Goal: Book appointment/travel/reservation: Book appointment/travel/reservation

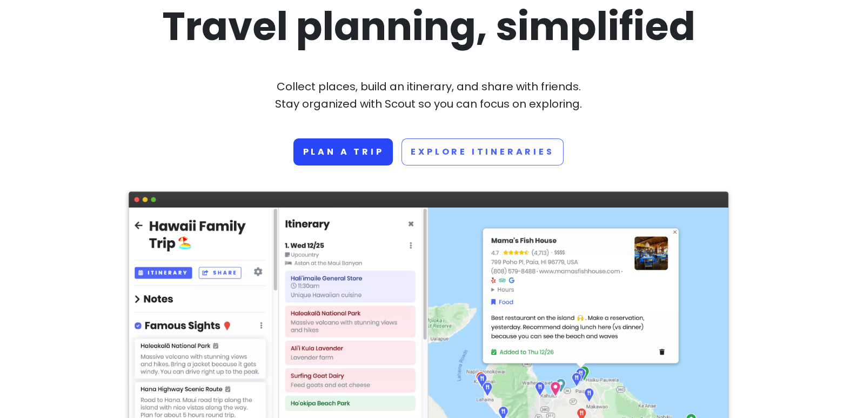
scroll to position [108, 0]
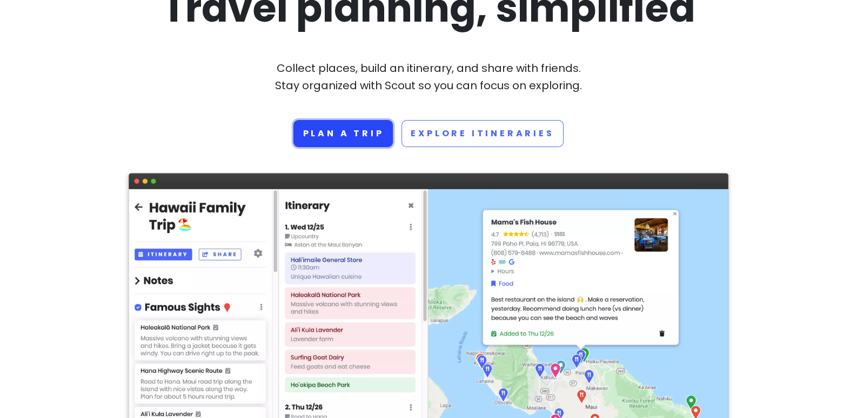
click at [347, 137] on link "Plan a trip" at bounding box center [342, 133] width 99 height 27
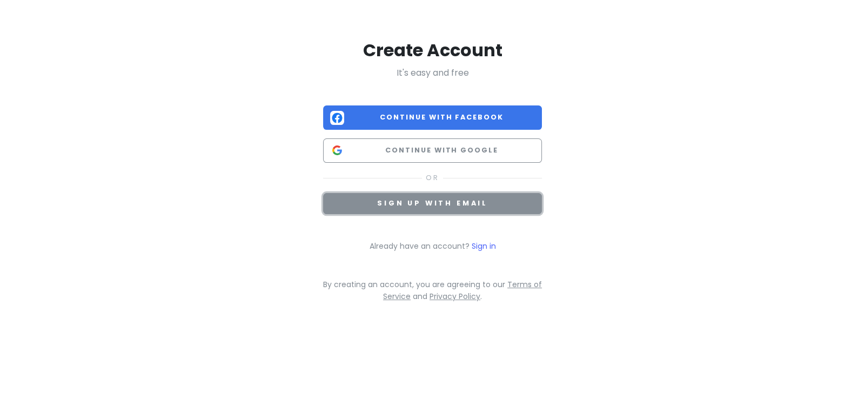
click at [427, 203] on span "Sign up with email" at bounding box center [432, 202] width 111 height 9
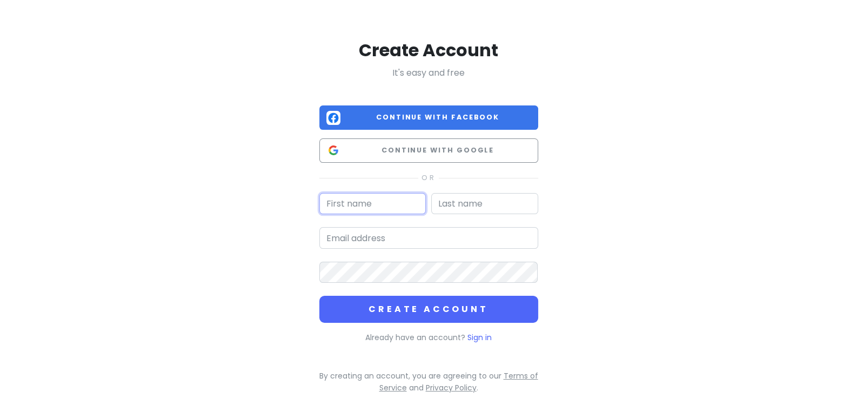
click at [370, 201] on input "text" at bounding box center [372, 204] width 107 height 22
click at [370, 201] on input "E" at bounding box center [372, 204] width 107 height 22
type input "[PERSON_NAME]"
type input "a"
type input "[PERSON_NAME]"
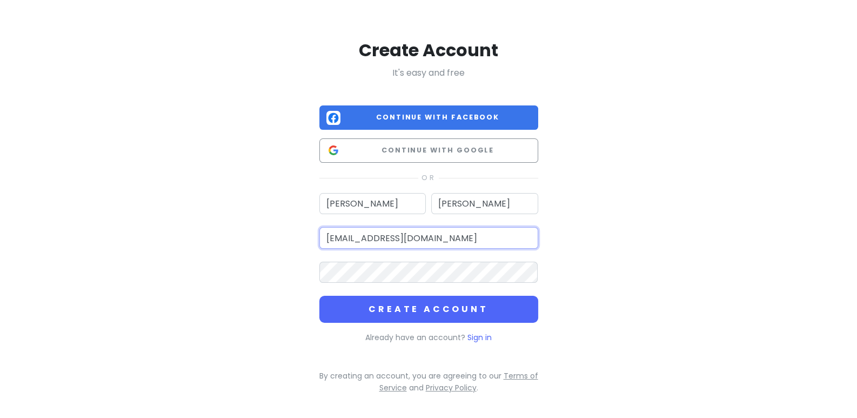
type input "[EMAIL_ADDRESS][DOMAIN_NAME]"
click at [319, 296] on button "Create Account" at bounding box center [428, 309] width 219 height 27
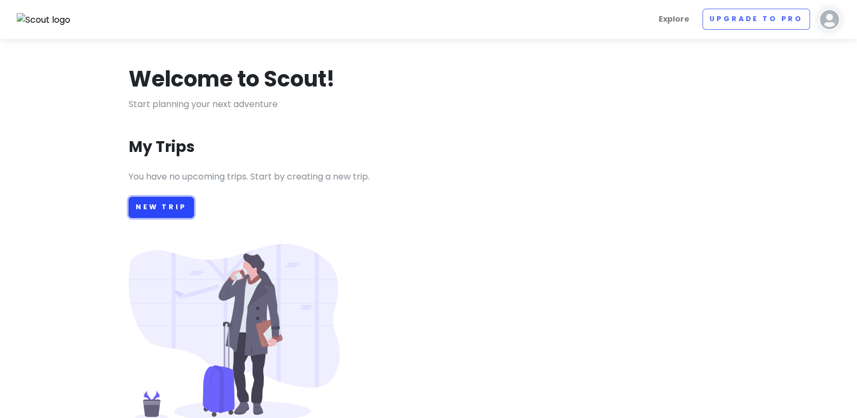
click at [162, 200] on link "New Trip" at bounding box center [161, 207] width 65 height 21
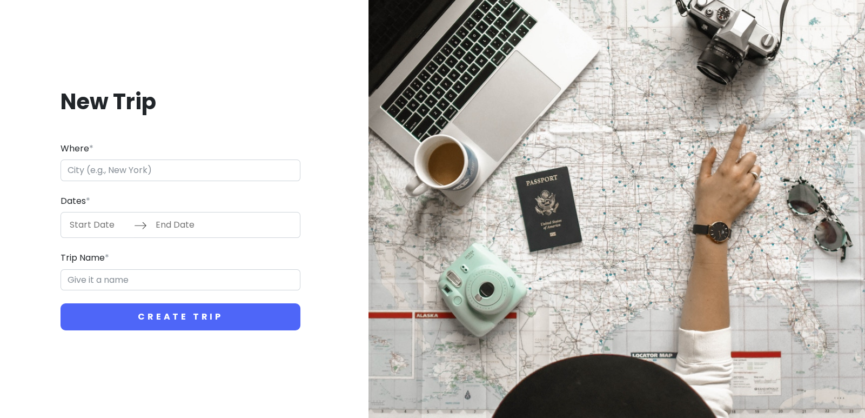
click at [154, 178] on input "Where *" at bounding box center [181, 170] width 240 height 22
type input "[GEOGRAPHIC_DATA][PERSON_NAME][GEOGRAPHIC_DATA], [GEOGRAPHIC_DATA]"
type input "[PERSON_NAME]"
click at [86, 226] on input "Start Date" at bounding box center [99, 224] width 70 height 25
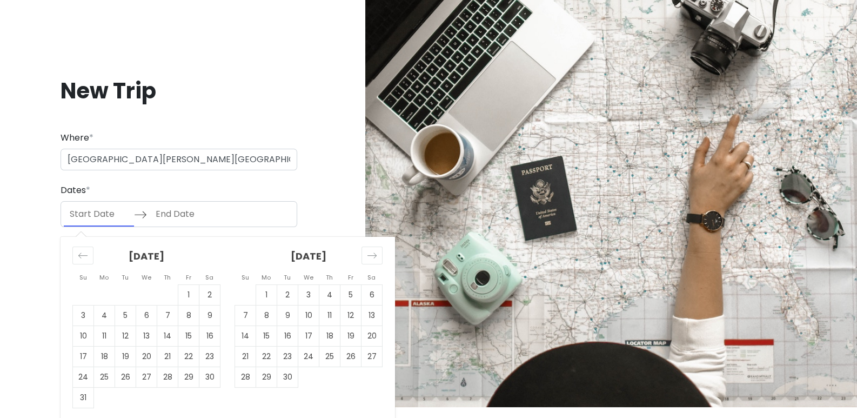
scroll to position [14, 0]
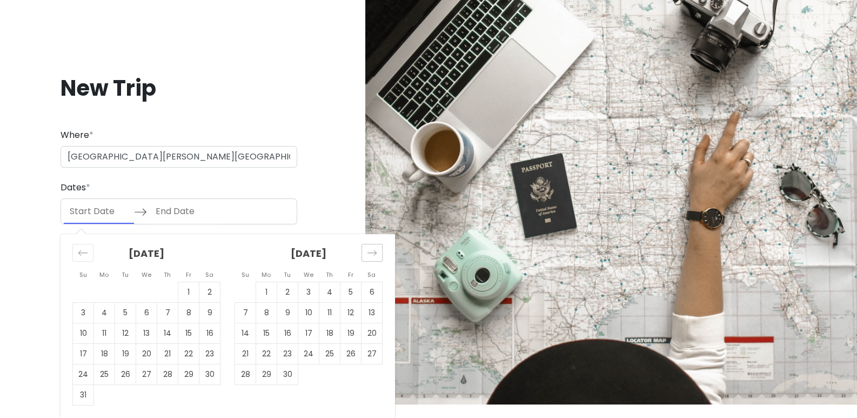
click at [378, 252] on div "Move forward to switch to the next month." at bounding box center [371, 253] width 21 height 18
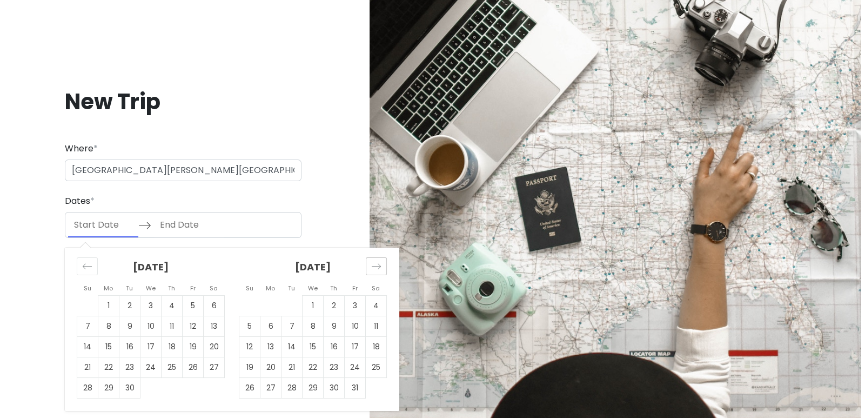
scroll to position [0, 0]
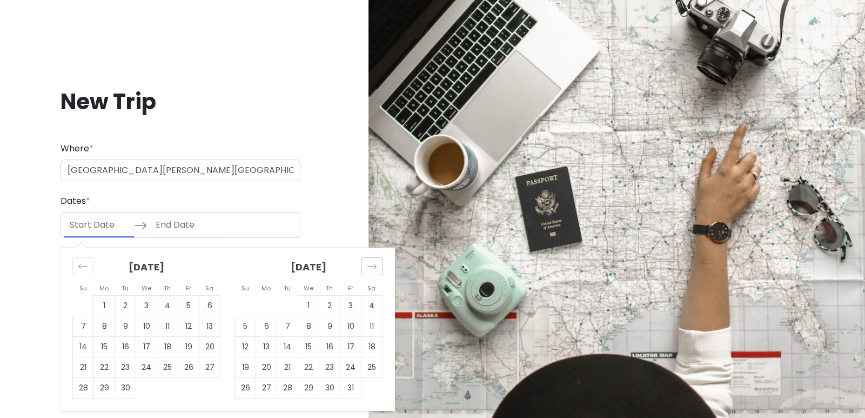
click at [378, 252] on div "[DATE]" at bounding box center [309, 271] width 148 height 48
click at [378, 260] on div "Move forward to switch to the next month." at bounding box center [371, 266] width 21 height 18
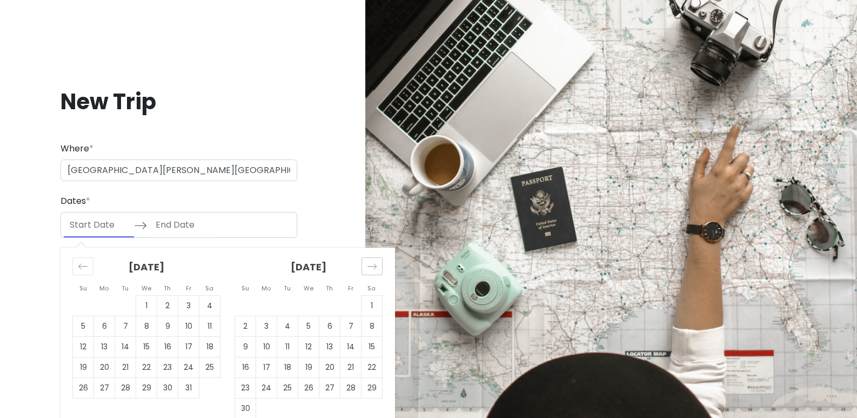
click at [376, 263] on icon "Move forward to switch to the next month." at bounding box center [372, 266] width 10 height 10
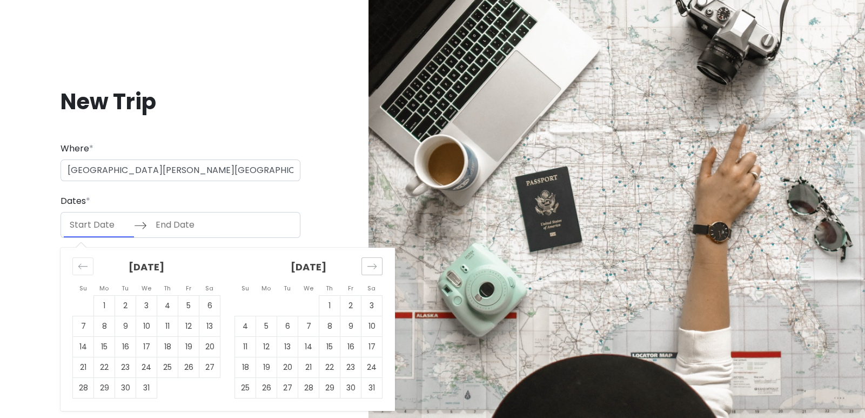
click at [372, 264] on icon "Move forward to switch to the next month." at bounding box center [372, 266] width 10 height 10
click at [371, 265] on icon "Move forward to switch to the next month." at bounding box center [372, 266] width 10 height 10
click at [245, 304] on td "1" at bounding box center [245, 306] width 21 height 21
type input "[DATE]"
click at [174, 226] on input "End Date" at bounding box center [185, 224] width 70 height 25
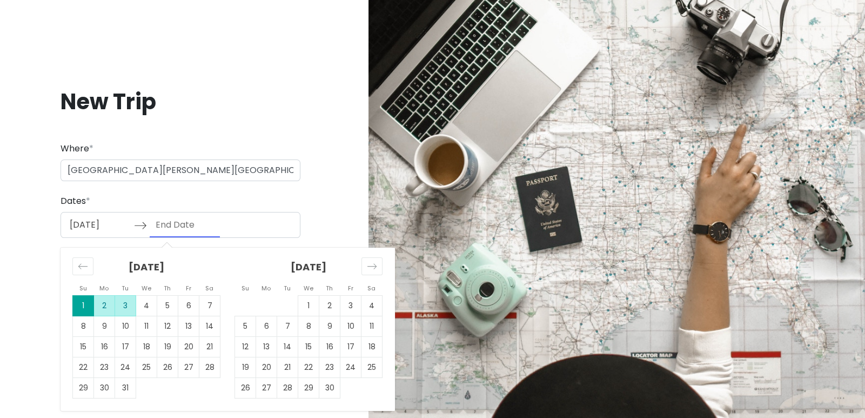
click at [119, 304] on td "3" at bounding box center [125, 306] width 21 height 21
type input "[DATE]"
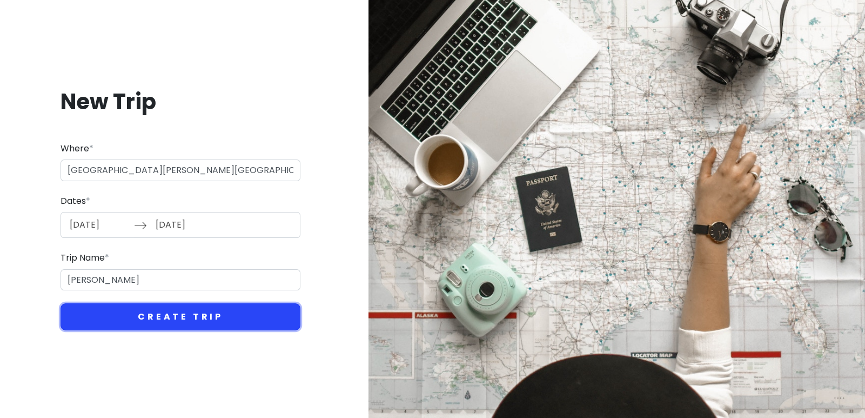
click at [159, 310] on button "Create Trip" at bounding box center [181, 316] width 240 height 27
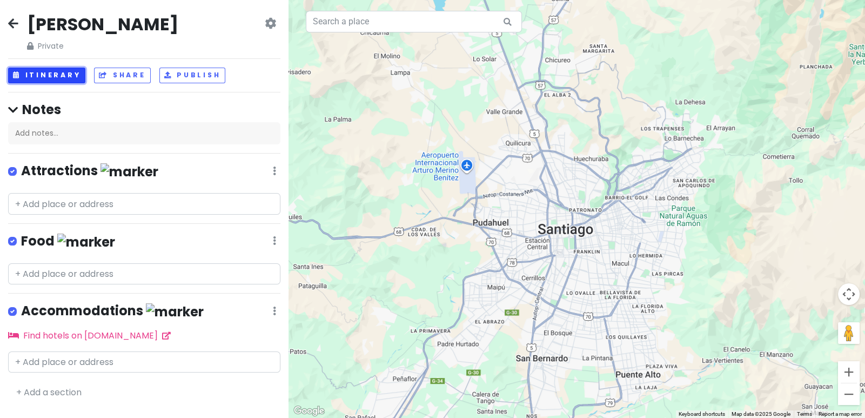
click at [53, 75] on button "Itinerary" at bounding box center [46, 76] width 77 height 16
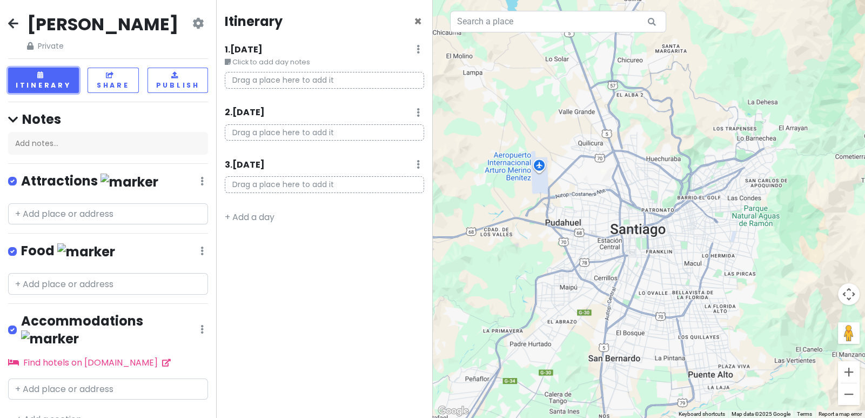
scroll to position [1, 0]
drag, startPoint x: 264, startPoint y: 120, endPoint x: 265, endPoint y: 108, distance: 13.0
drag, startPoint x: 265, startPoint y: 108, endPoint x: 264, endPoint y: 79, distance: 28.7
click at [264, 79] on p "Drag a place here to add it" at bounding box center [324, 80] width 199 height 17
click at [262, 80] on p "Drag a place here to add it" at bounding box center [324, 80] width 199 height 17
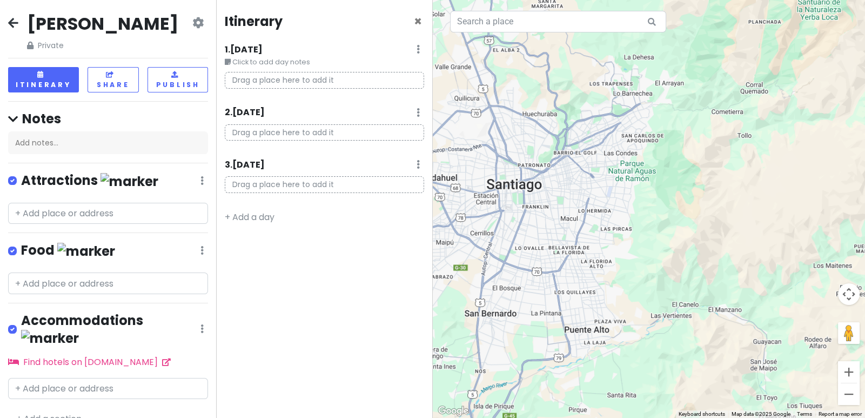
drag, startPoint x: 658, startPoint y: 255, endPoint x: 547, endPoint y: 216, distance: 117.6
click at [547, 216] on div at bounding box center [649, 209] width 433 height 418
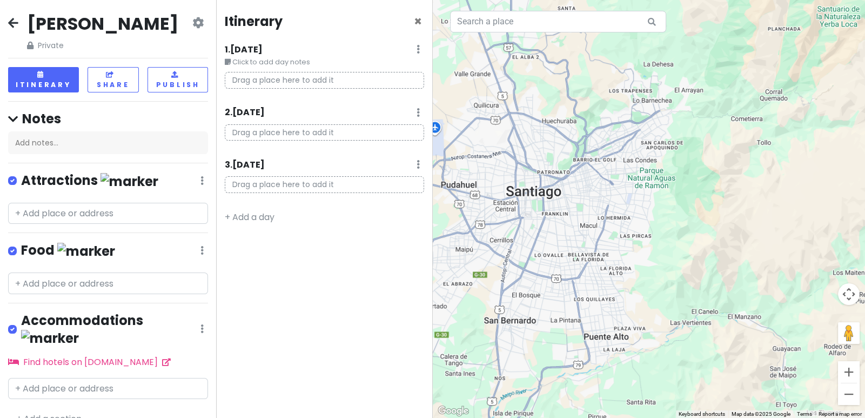
drag, startPoint x: 262, startPoint y: 129, endPoint x: 247, endPoint y: 112, distance: 22.2
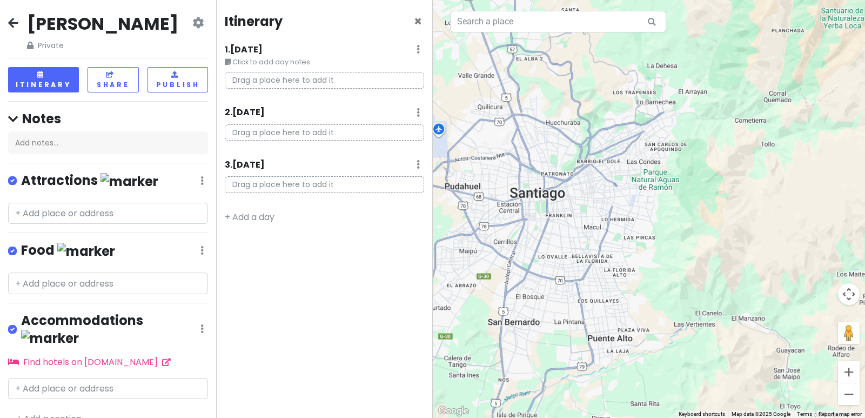
drag, startPoint x: 247, startPoint y: 112, endPoint x: 250, endPoint y: 79, distance: 33.1
click at [250, 79] on p "Drag a place here to add it" at bounding box center [324, 80] width 199 height 17
drag, startPoint x: 250, startPoint y: 79, endPoint x: 254, endPoint y: 84, distance: 6.5
click at [254, 84] on p "Drag a place here to add it" at bounding box center [324, 80] width 199 height 17
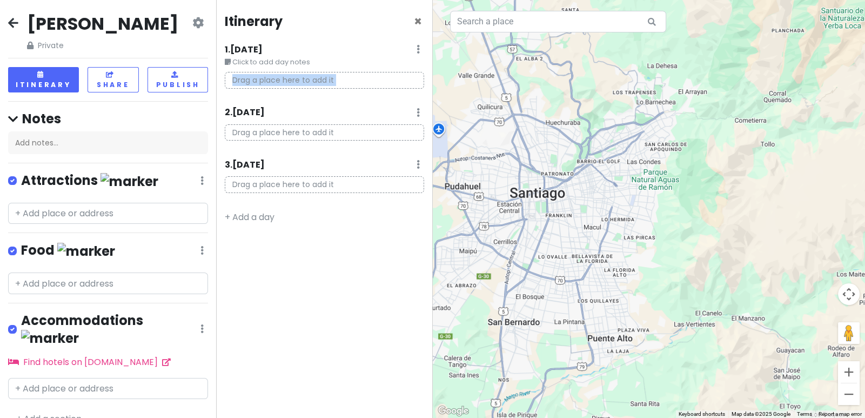
click at [254, 84] on p "Drag a place here to add it" at bounding box center [324, 80] width 199 height 17
drag, startPoint x: 332, startPoint y: 77, endPoint x: 339, endPoint y: 103, distance: 27.3
click at [339, 103] on div "Itinerary × 1 . [DATE] Edit Day Notes Delete Day Click to add day notes Drag a …" at bounding box center [324, 209] width 216 height 418
click at [314, 81] on p "Drag a place here to add it" at bounding box center [324, 80] width 199 height 17
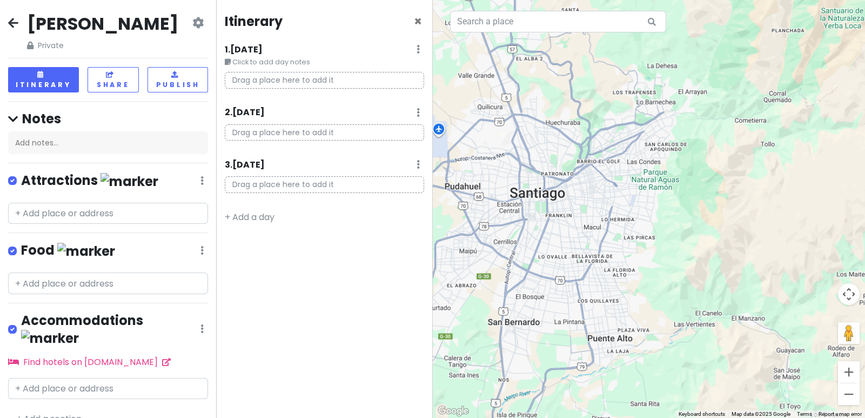
click at [9, 18] on icon at bounding box center [13, 22] width 10 height 9
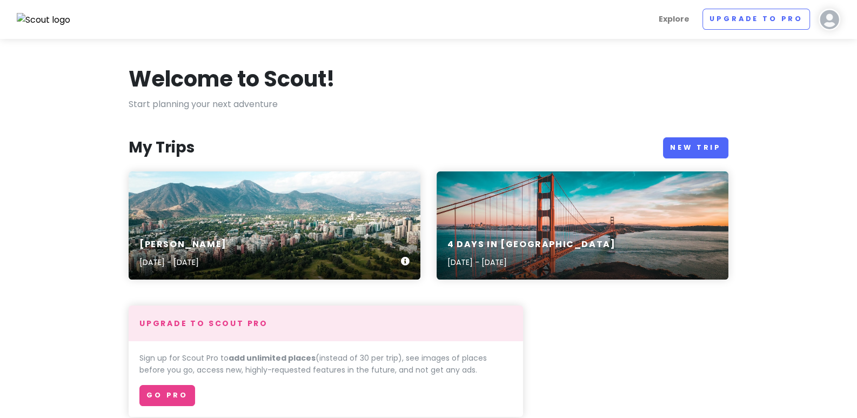
click at [403, 258] on icon at bounding box center [405, 261] width 9 height 9
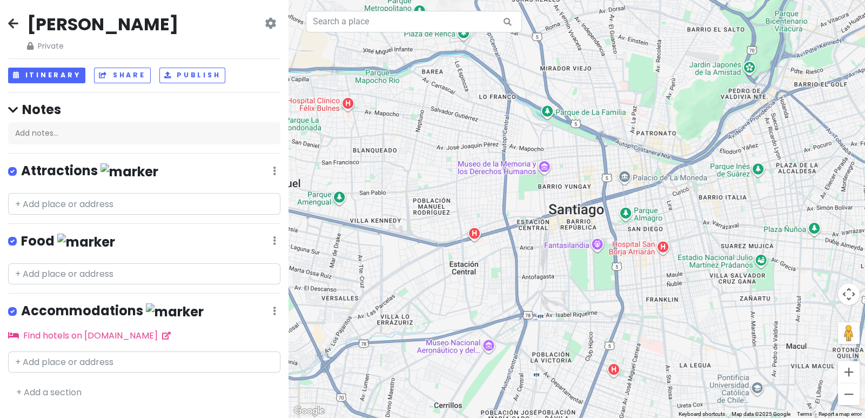
click at [270, 24] on icon at bounding box center [270, 23] width 11 height 9
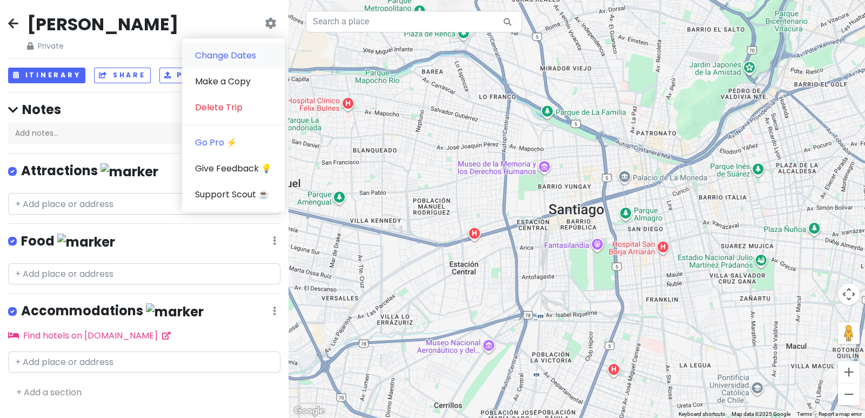
click at [254, 58] on link "Change Dates" at bounding box center [233, 56] width 103 height 26
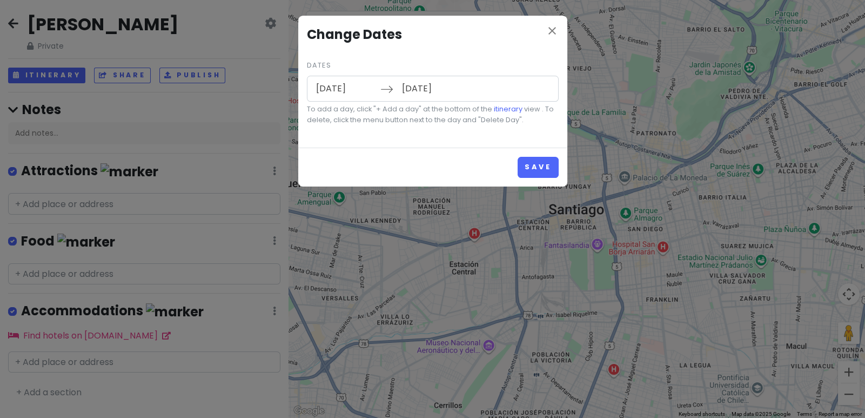
click at [431, 83] on input "[DATE]" at bounding box center [431, 88] width 70 height 25
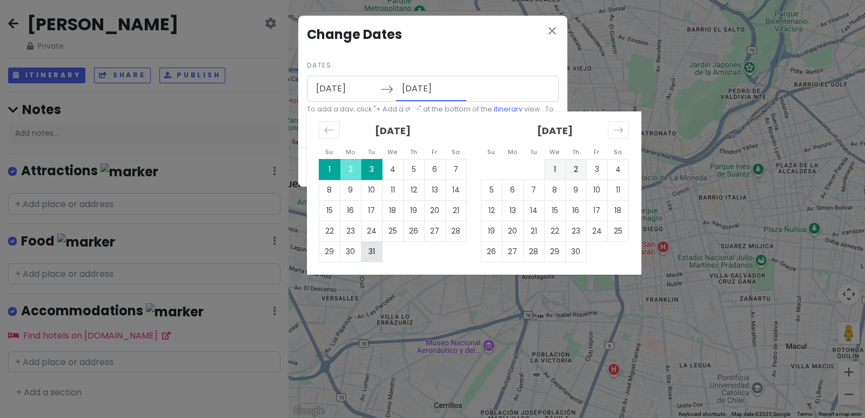
click at [377, 252] on td "31" at bounding box center [371, 251] width 21 height 21
type input "[DATE]"
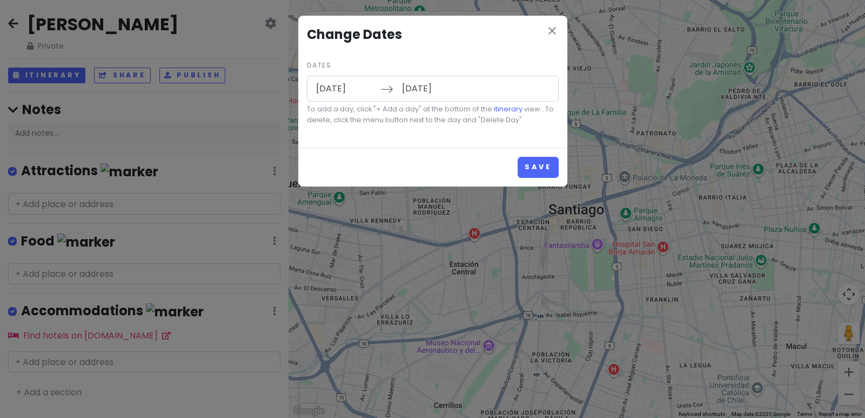
click at [346, 86] on input "[DATE]" at bounding box center [345, 88] width 70 height 25
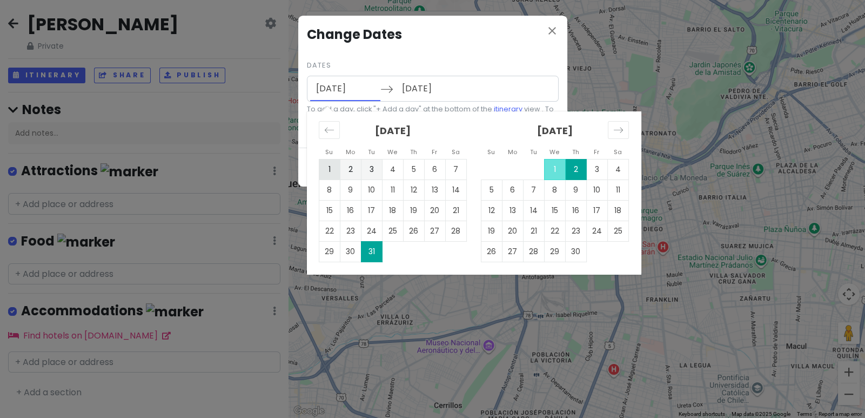
click at [327, 167] on td "1" at bounding box center [329, 169] width 21 height 21
type input "[DATE]"
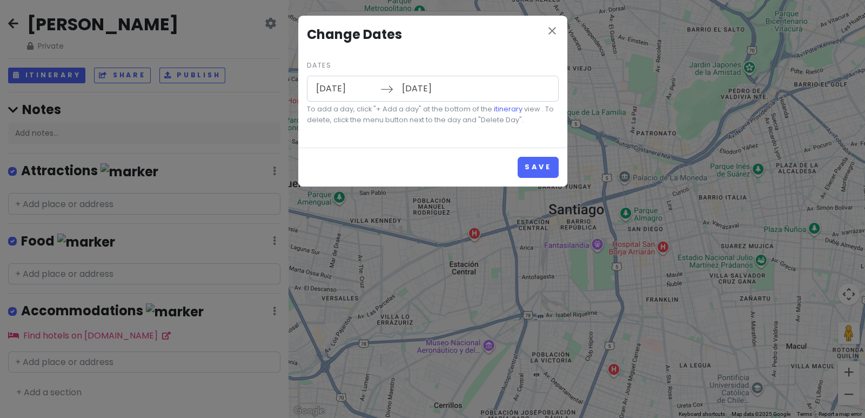
click at [408, 89] on input "[DATE]" at bounding box center [431, 88] width 70 height 25
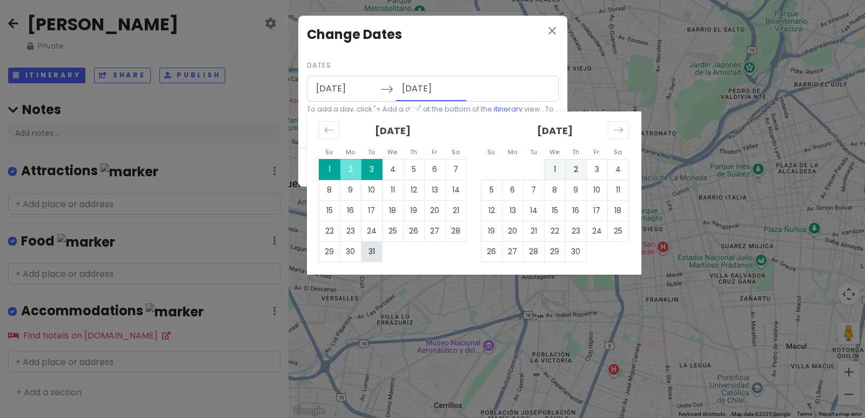
click at [366, 247] on td "31" at bounding box center [371, 251] width 21 height 21
type input "[DATE]"
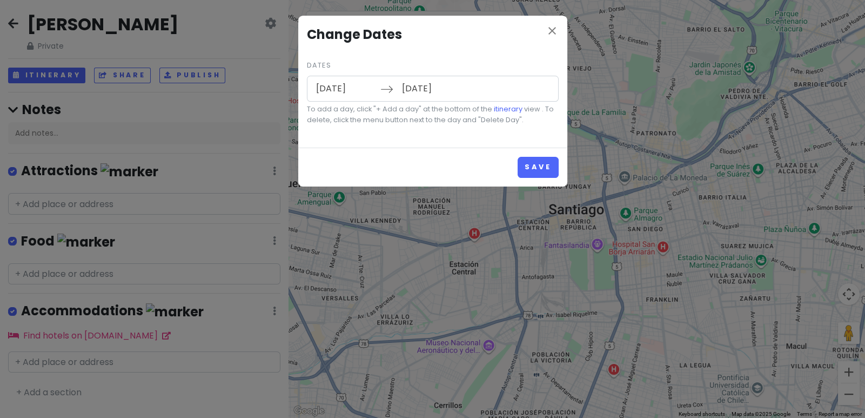
click at [351, 85] on input "[DATE]" at bounding box center [345, 88] width 70 height 25
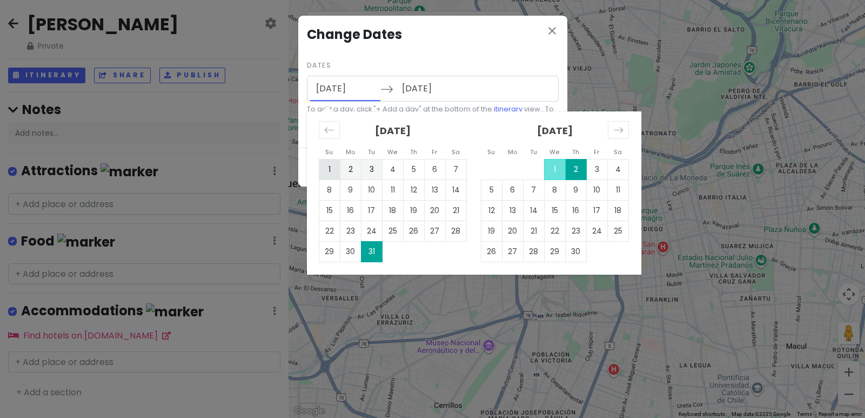
click at [325, 170] on td "1" at bounding box center [329, 169] width 21 height 21
type input "[DATE]"
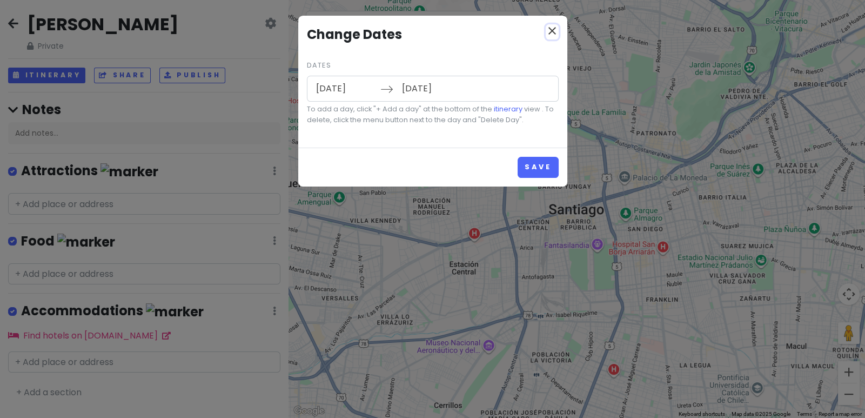
click at [551, 34] on icon "close" at bounding box center [552, 30] width 13 height 13
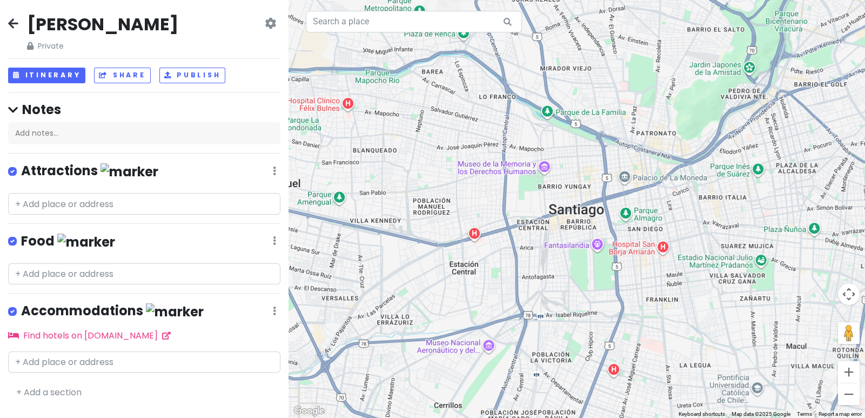
click at [273, 24] on icon at bounding box center [270, 23] width 11 height 9
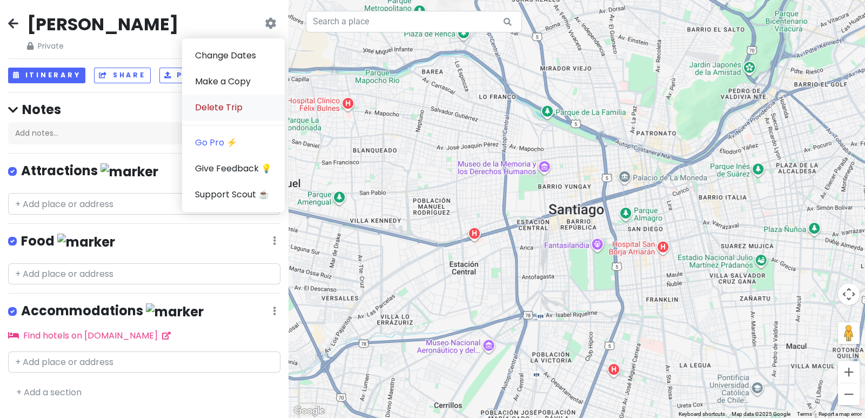
click at [261, 105] on link "Delete Trip" at bounding box center [233, 108] width 103 height 26
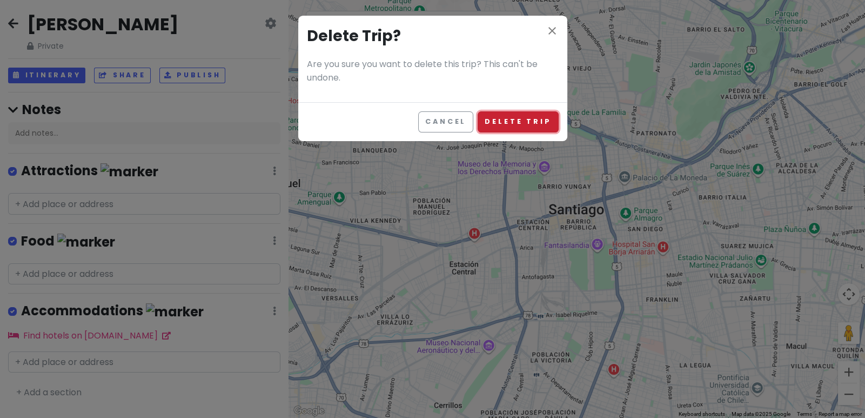
click at [493, 120] on button "Delete Trip" at bounding box center [518, 121] width 81 height 21
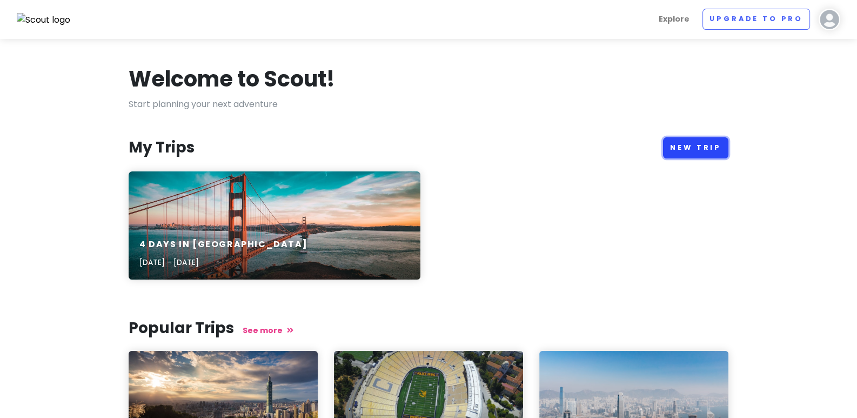
click at [682, 148] on link "New Trip" at bounding box center [695, 147] width 65 height 21
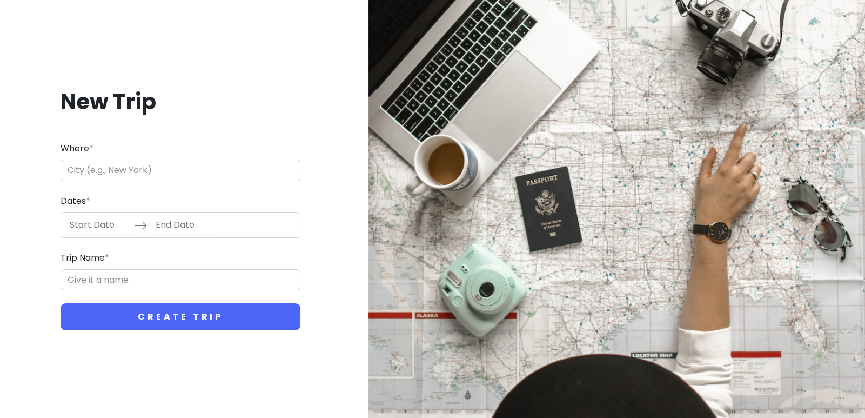
click at [149, 171] on input "Where *" at bounding box center [181, 170] width 240 height 22
type input "[GEOGRAPHIC_DATA][PERSON_NAME][GEOGRAPHIC_DATA], [GEOGRAPHIC_DATA]"
type input "[PERSON_NAME]"
click at [105, 221] on input "Start Date" at bounding box center [99, 224] width 70 height 25
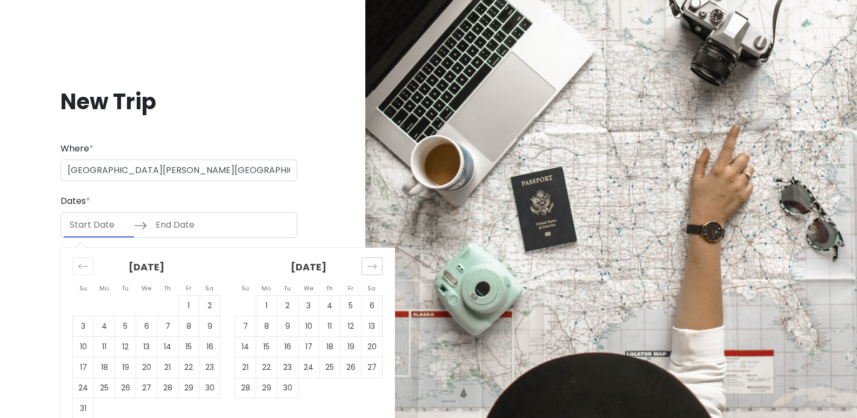
click at [369, 264] on icon "Move forward to switch to the next month." at bounding box center [372, 266] width 10 height 10
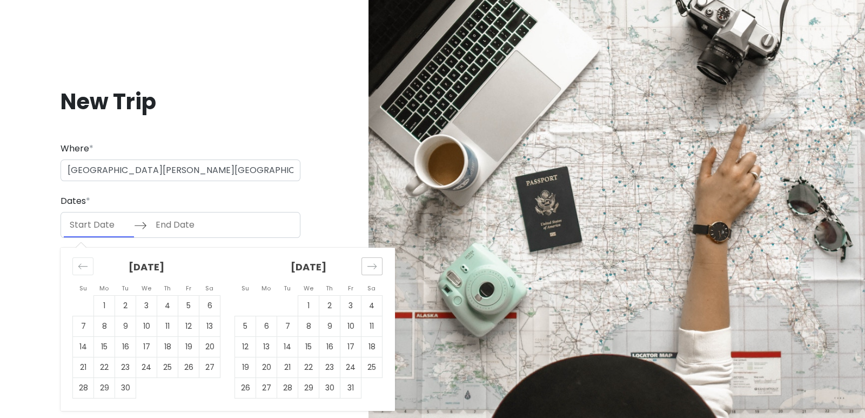
click at [369, 264] on icon "Move forward to switch to the next month." at bounding box center [372, 266] width 10 height 10
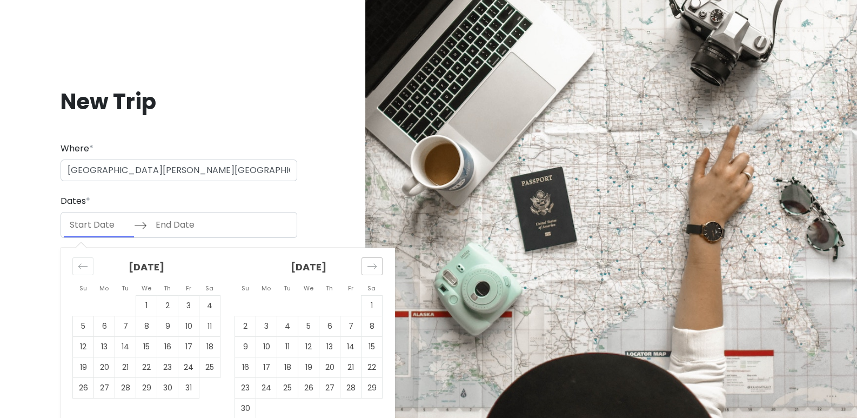
click at [369, 264] on icon "Move forward to switch to the next month." at bounding box center [372, 266] width 10 height 10
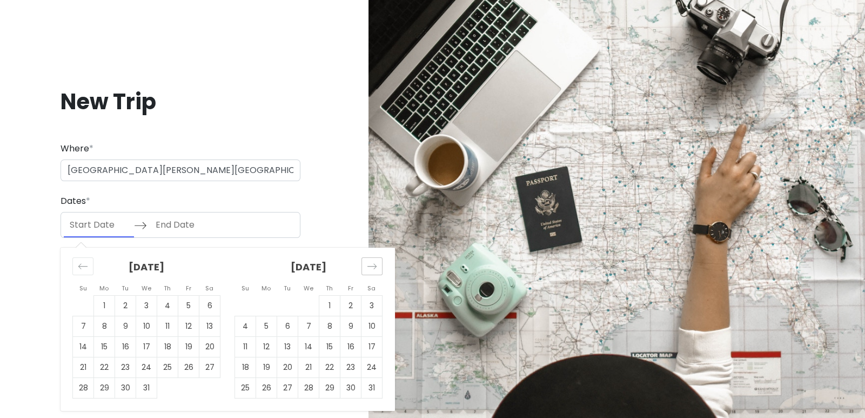
click at [369, 264] on icon "Move forward to switch to the next month." at bounding box center [372, 266] width 10 height 10
click at [368, 264] on icon "Move forward to switch to the next month." at bounding box center [372, 266] width 10 height 10
click at [242, 302] on td "1" at bounding box center [245, 306] width 21 height 21
type input "[DATE]"
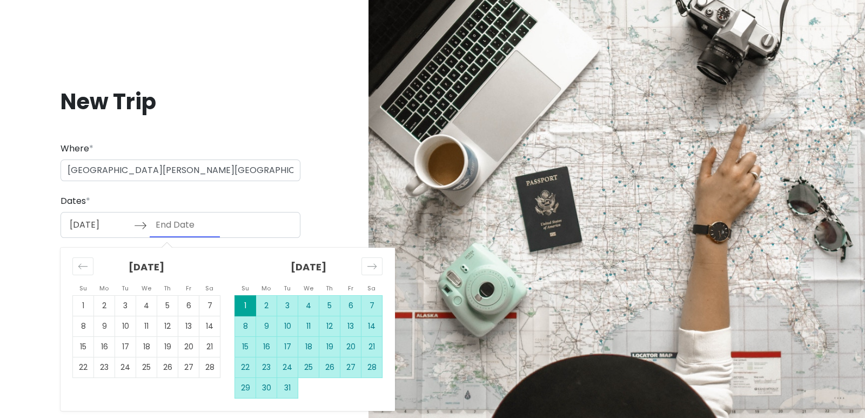
click at [292, 383] on td "31" at bounding box center [287, 388] width 21 height 21
type input "[DATE]"
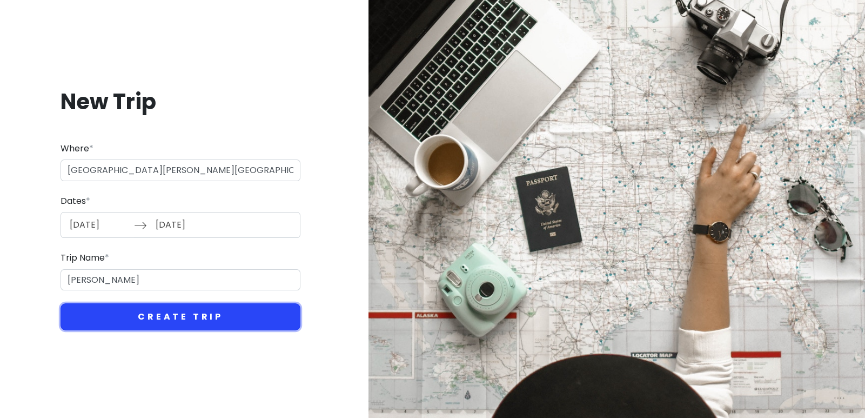
click at [158, 315] on button "Create Trip" at bounding box center [181, 316] width 240 height 27
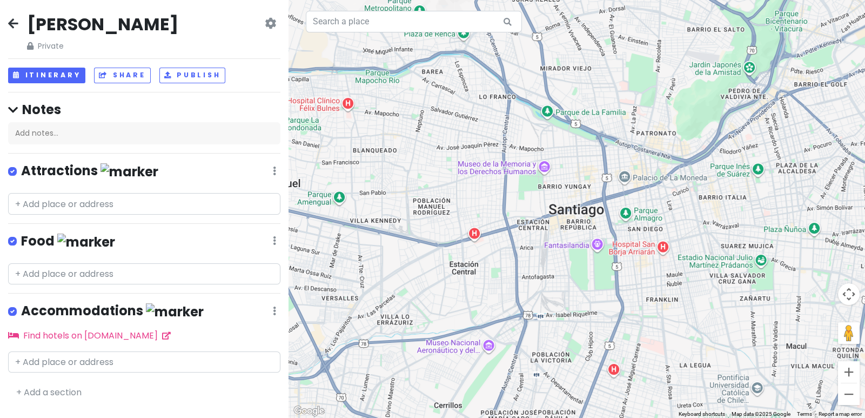
click at [58, 87] on div "[PERSON_NAME] Trip Private Change Dates Make a Copy Delete Trip Go Pro ⚡️ Give …" at bounding box center [144, 209] width 289 height 418
click at [58, 83] on div "[PERSON_NAME] Trip Private Change Dates Make a Copy Delete Trip Go Pro ⚡️ Give …" at bounding box center [144, 209] width 289 height 418
click at [58, 77] on button "Itinerary" at bounding box center [46, 76] width 77 height 16
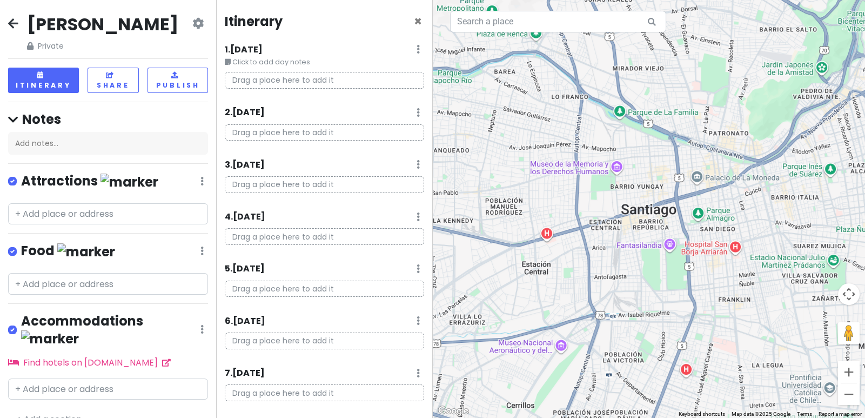
click at [302, 82] on p "Drag a place here to add it" at bounding box center [324, 80] width 199 height 17
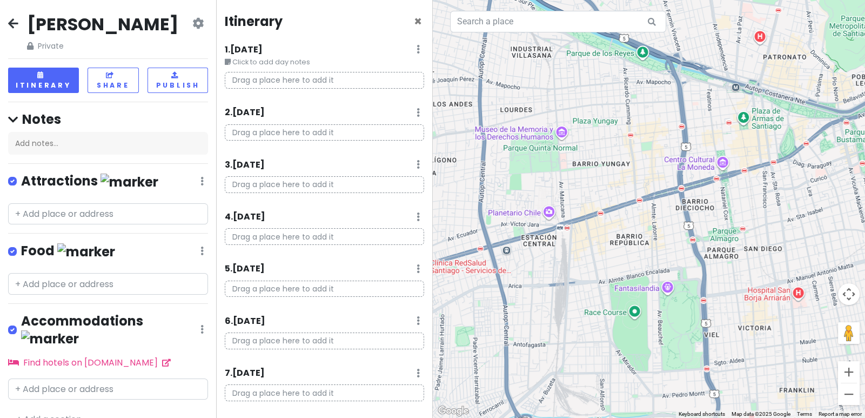
drag, startPoint x: 671, startPoint y: 290, endPoint x: 660, endPoint y: 287, distance: 11.8
click at [660, 287] on div at bounding box center [649, 209] width 433 height 418
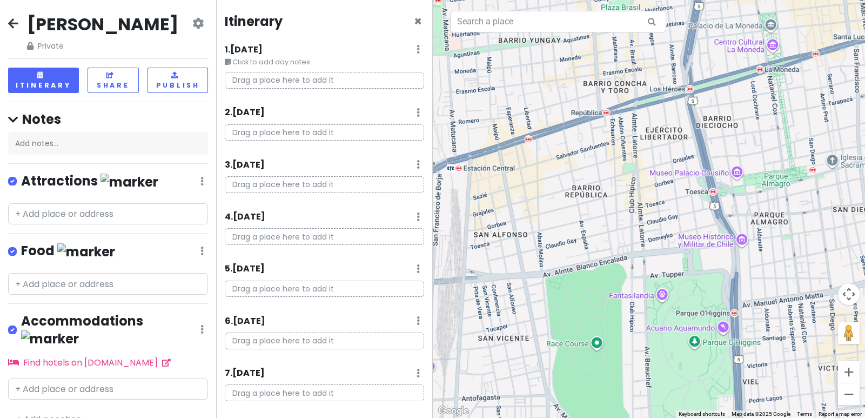
click at [665, 296] on div at bounding box center [649, 209] width 433 height 418
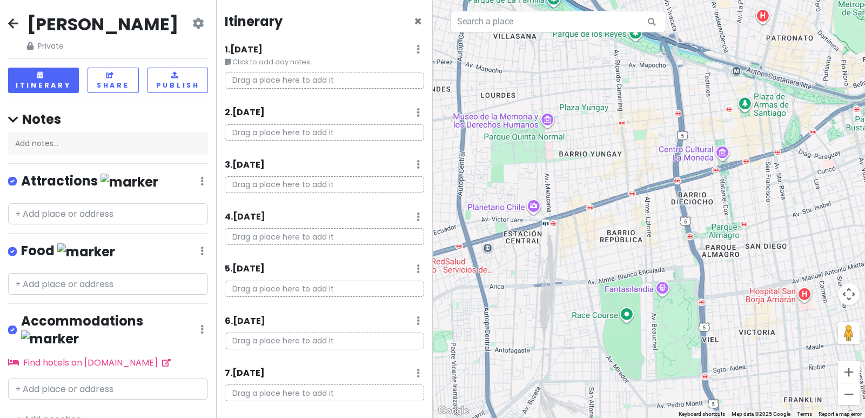
click at [662, 290] on div at bounding box center [649, 209] width 433 height 418
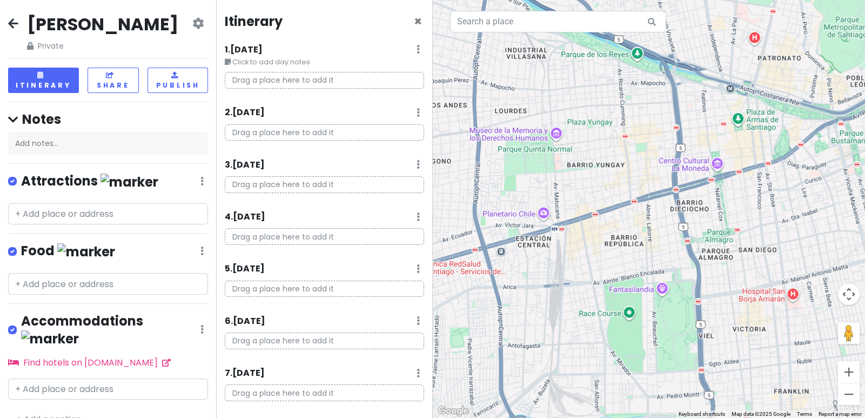
click at [246, 80] on p "Drag a place here to add it" at bounding box center [324, 80] width 199 height 17
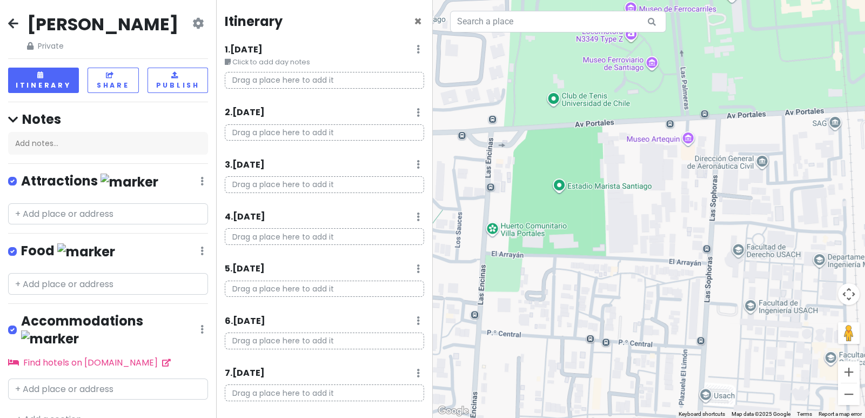
click at [417, 48] on icon at bounding box center [418, 49] width 3 height 9
click at [417, 44] on link at bounding box center [418, 49] width 3 height 12
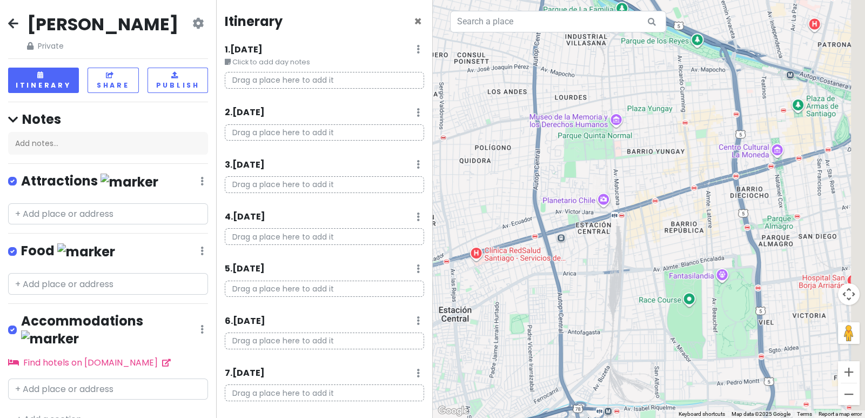
drag, startPoint x: 620, startPoint y: 244, endPoint x: 589, endPoint y: 192, distance: 61.1
click at [589, 192] on div at bounding box center [649, 209] width 433 height 418
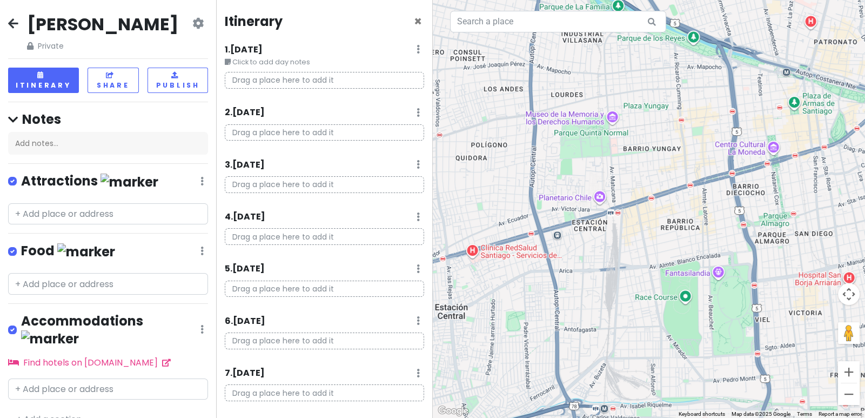
click at [503, 253] on div at bounding box center [649, 209] width 433 height 418
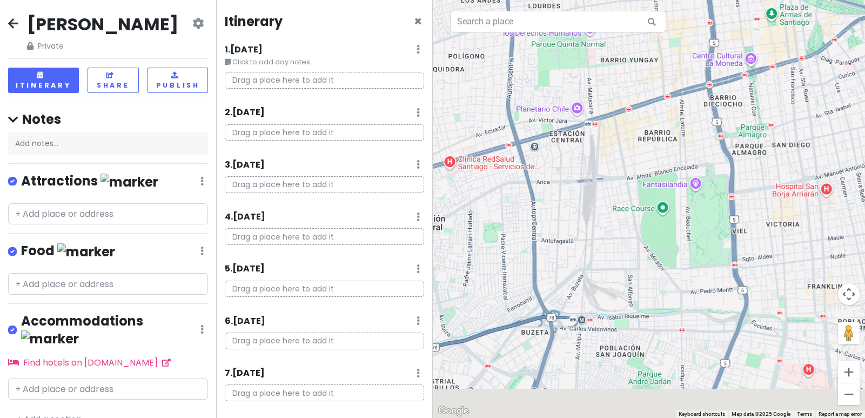
drag, startPoint x: 582, startPoint y: 266, endPoint x: 566, endPoint y: 204, distance: 64.4
click at [566, 204] on div at bounding box center [649, 209] width 433 height 418
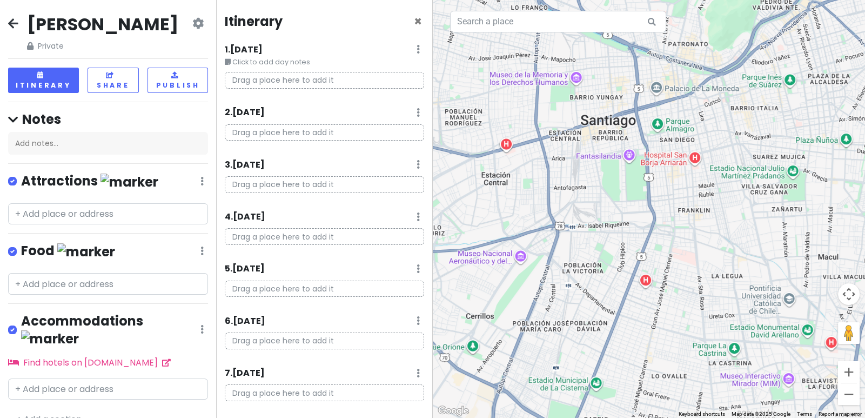
drag, startPoint x: 585, startPoint y: 285, endPoint x: 579, endPoint y: 183, distance: 102.3
click at [579, 183] on div at bounding box center [649, 209] width 433 height 418
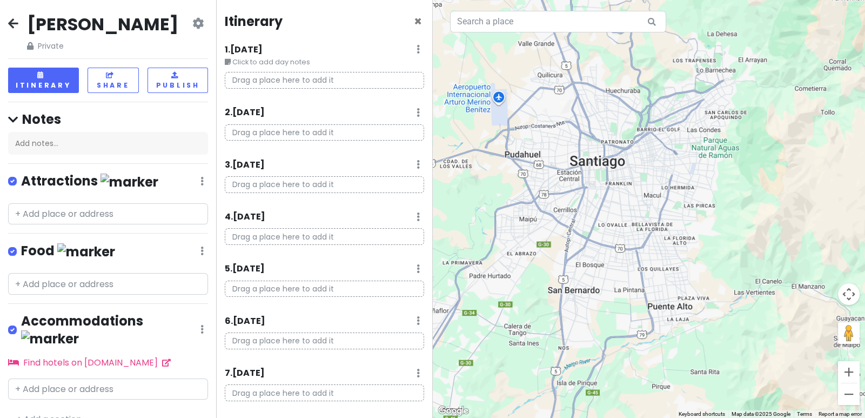
drag, startPoint x: 597, startPoint y: 238, endPoint x: 592, endPoint y: 168, distance: 69.9
click at [592, 168] on div at bounding box center [649, 209] width 433 height 418
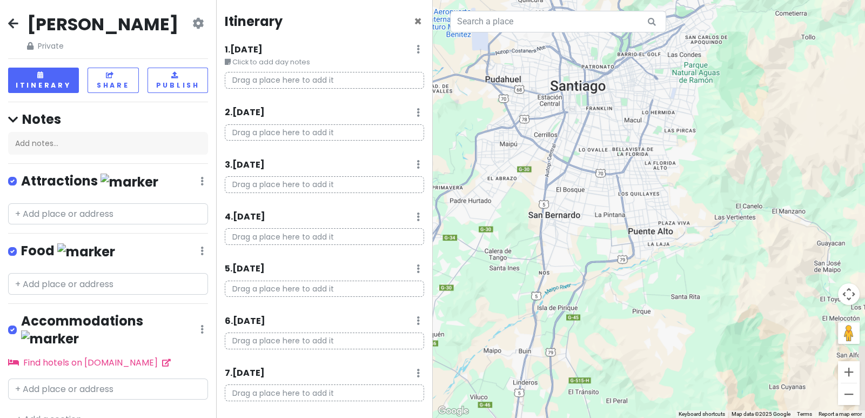
drag, startPoint x: 569, startPoint y: 220, endPoint x: 554, endPoint y: 218, distance: 15.3
click at [554, 218] on div at bounding box center [649, 209] width 433 height 418
click at [277, 80] on p "Drag a place here to add it" at bounding box center [324, 80] width 199 height 17
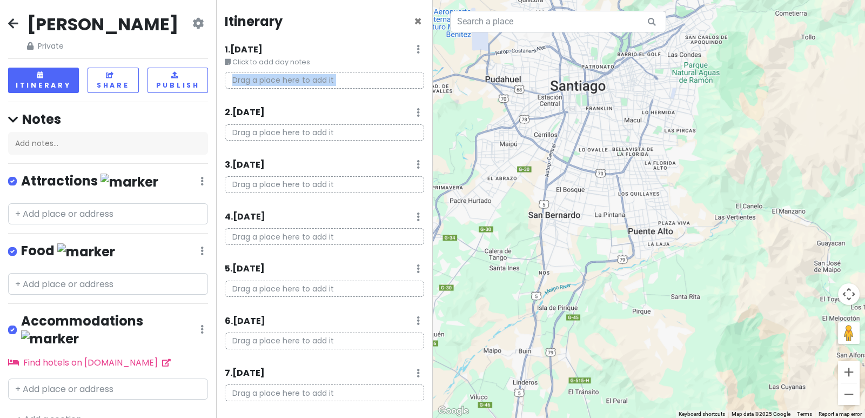
click at [597, 220] on div at bounding box center [649, 209] width 433 height 418
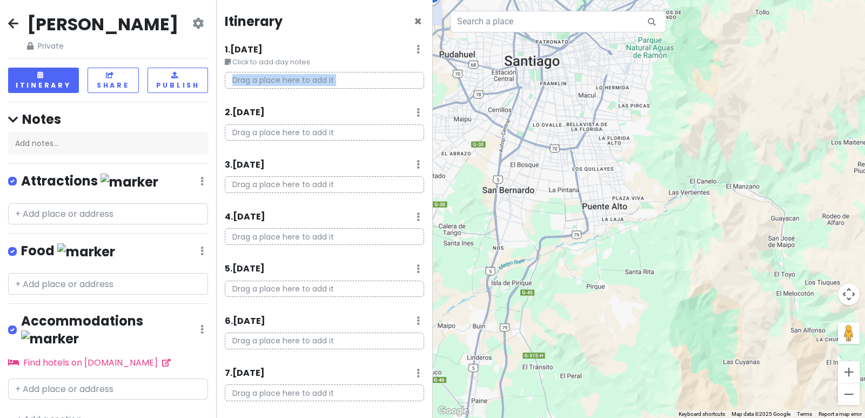
drag, startPoint x: 524, startPoint y: 212, endPoint x: 521, endPoint y: 204, distance: 9.1
click at [521, 204] on div at bounding box center [649, 209] width 433 height 418
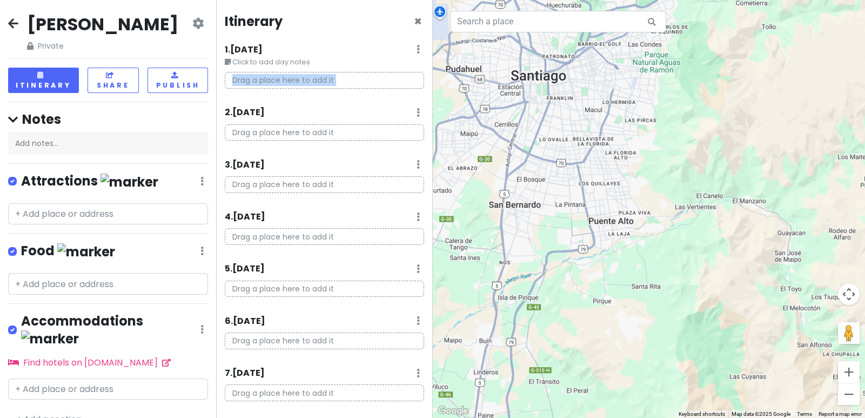
click at [277, 83] on p "Drag a place here to add it" at bounding box center [324, 80] width 199 height 17
click at [417, 46] on icon at bounding box center [418, 49] width 3 height 9
click at [391, 75] on link "Edit Day Notes" at bounding box center [387, 81] width 88 height 26
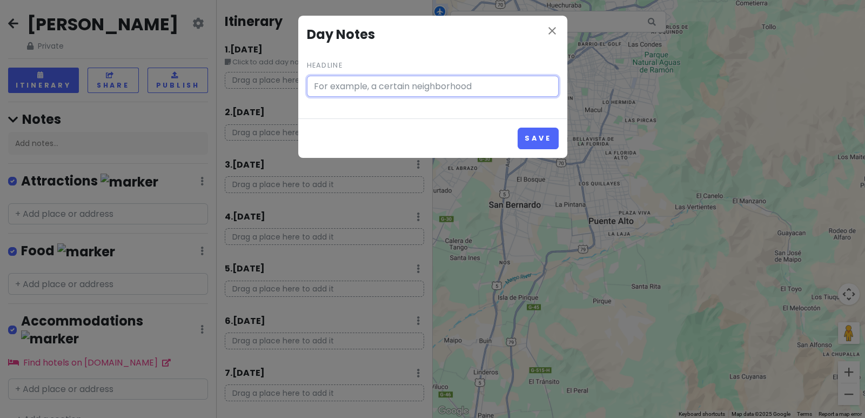
type input "Click to add day notes"
click at [551, 29] on icon "close" at bounding box center [552, 30] width 13 height 13
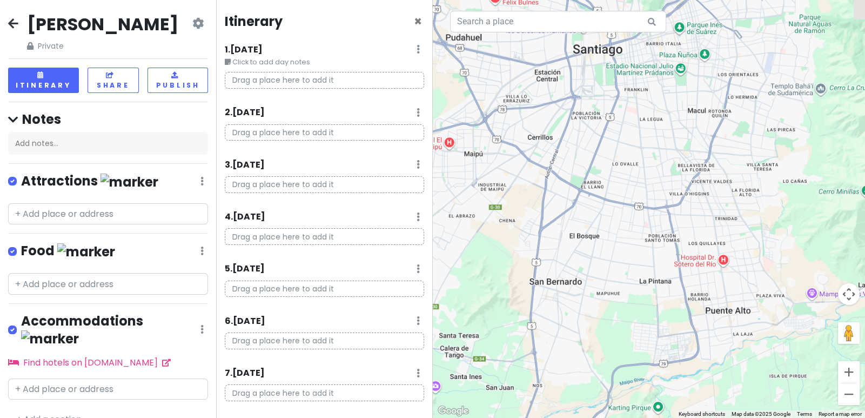
drag, startPoint x: 550, startPoint y: 191, endPoint x: 551, endPoint y: 196, distance: 5.6
click at [555, 199] on div at bounding box center [649, 209] width 433 height 418
